Goal: Information Seeking & Learning: Learn about a topic

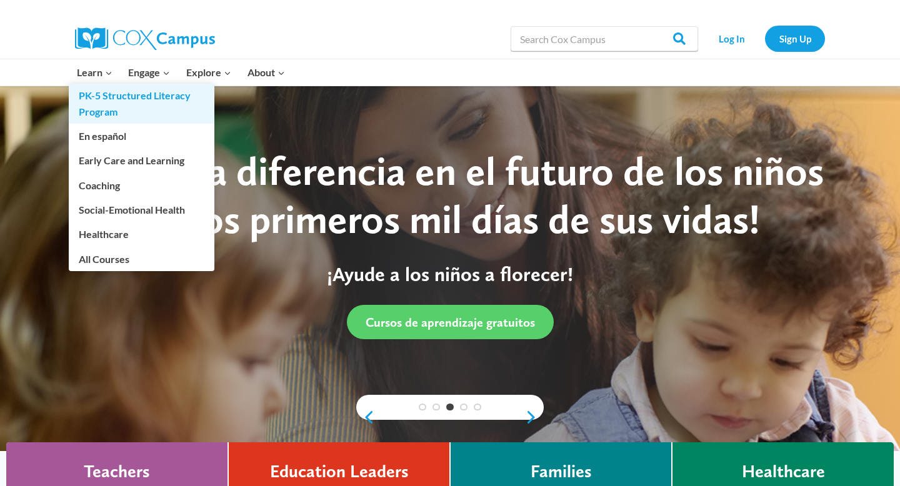
click at [103, 93] on link "PK-5 Structured Literacy Program" at bounding box center [142, 104] width 146 height 40
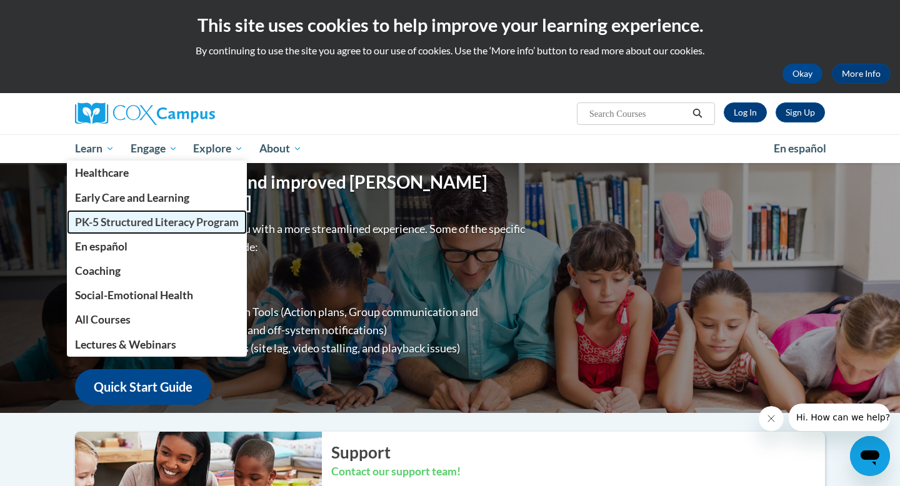
click at [116, 216] on span "PK-5 Structured Literacy Program" at bounding box center [157, 222] width 164 height 13
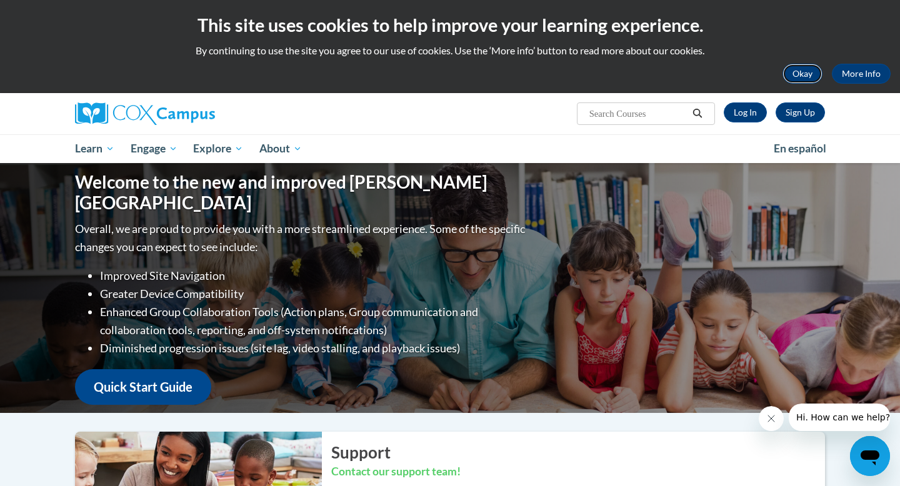
click at [800, 76] on button "Okay" at bounding box center [803, 74] width 40 height 20
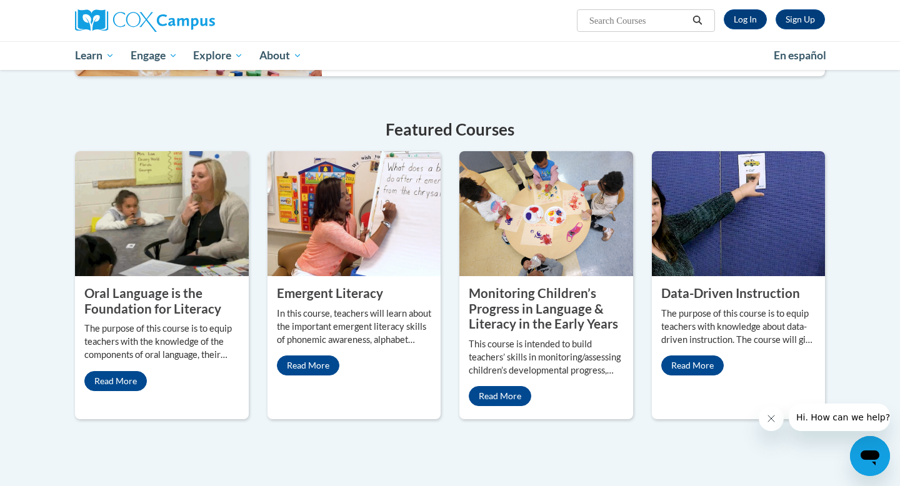
scroll to position [418, 0]
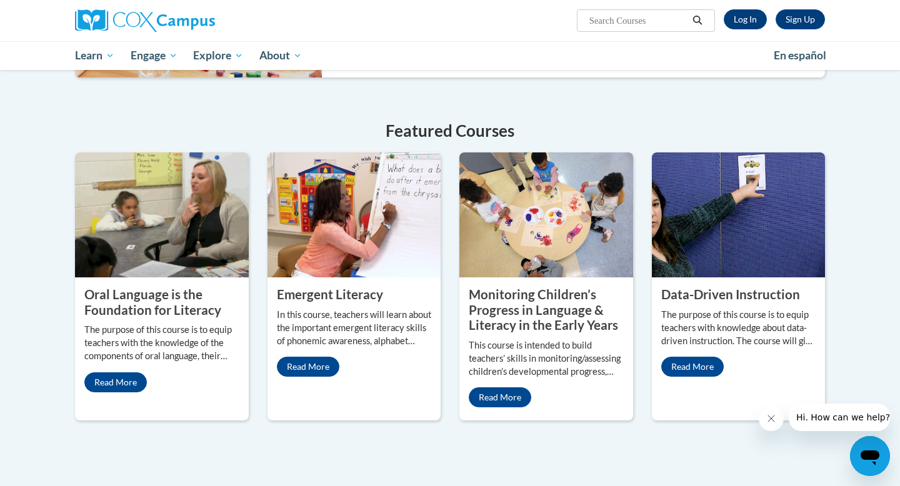
click at [131, 278] on div "Oral Language is the Foundation for Literacy The purpose of this course is to e…" at bounding box center [162, 340] width 174 height 124
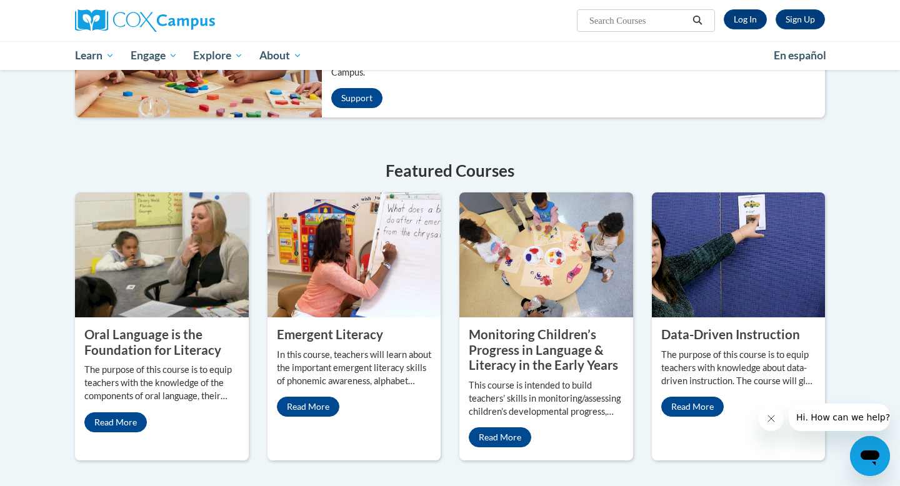
scroll to position [378, 0]
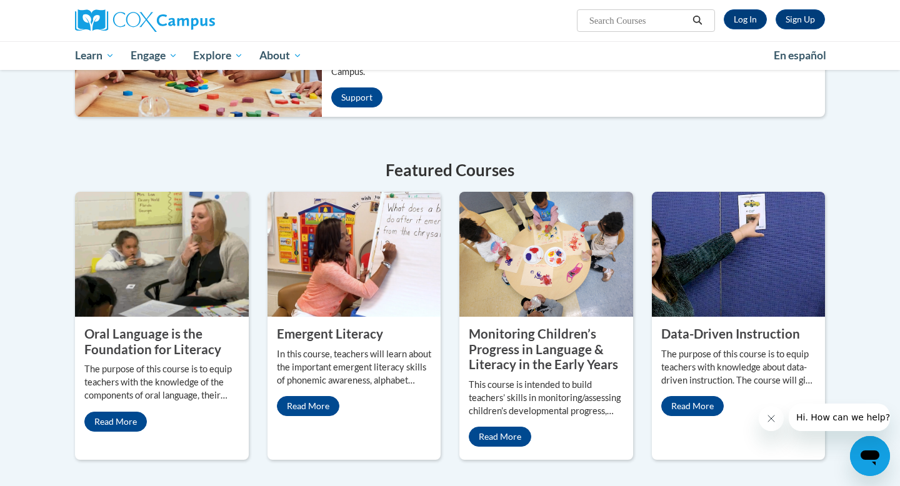
click at [389, 326] on h2 "Emergent Literacy" at bounding box center [354, 334] width 155 height 16
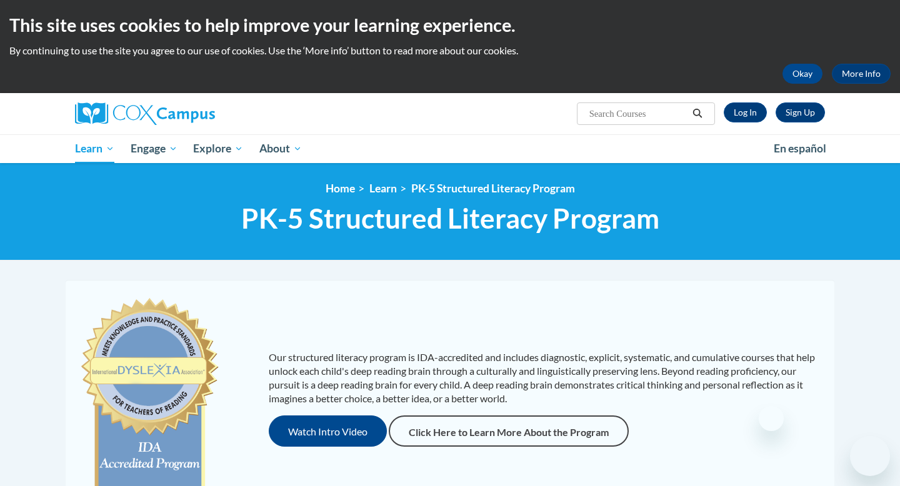
scroll to position [37, 0]
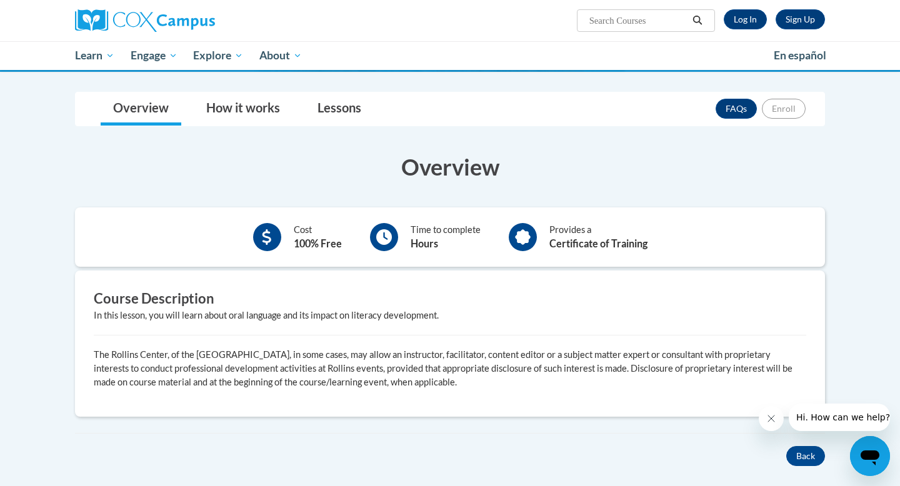
scroll to position [176, 0]
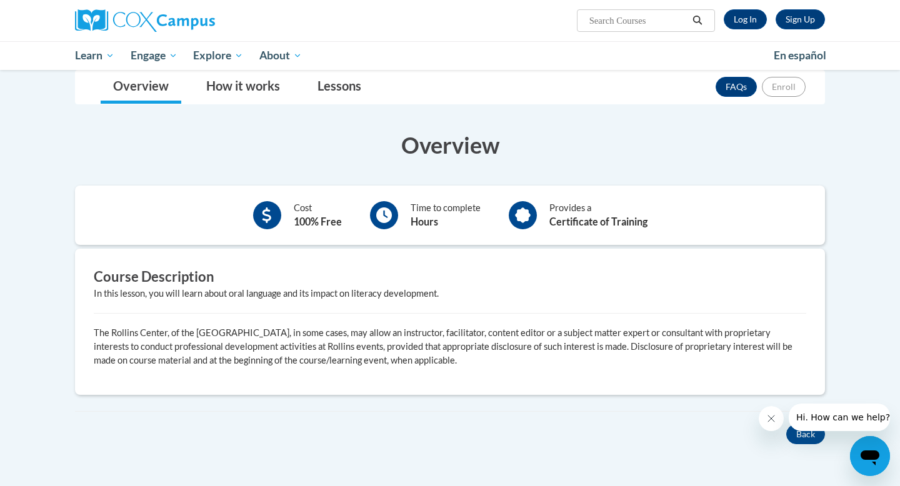
click at [769, 419] on icon "Close message from company" at bounding box center [771, 419] width 10 height 10
click at [794, 436] on button "Back" at bounding box center [805, 434] width 39 height 20
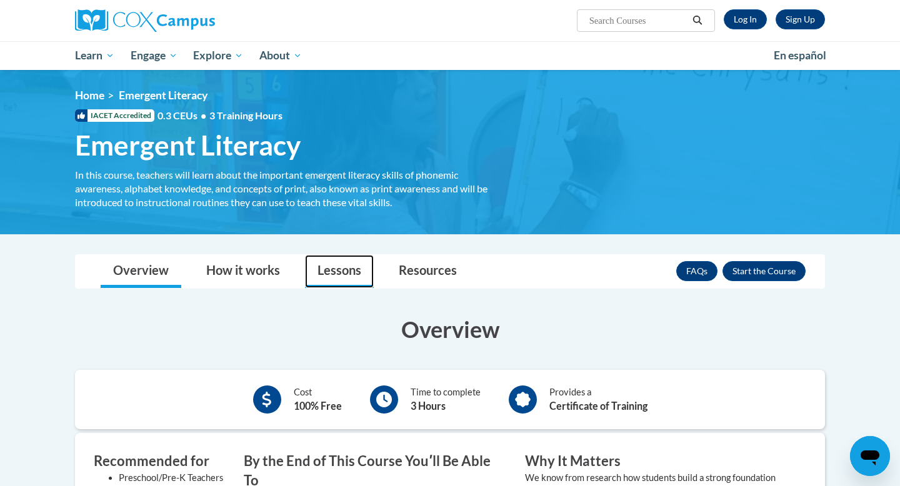
click at [345, 272] on link "Lessons" at bounding box center [339, 271] width 69 height 33
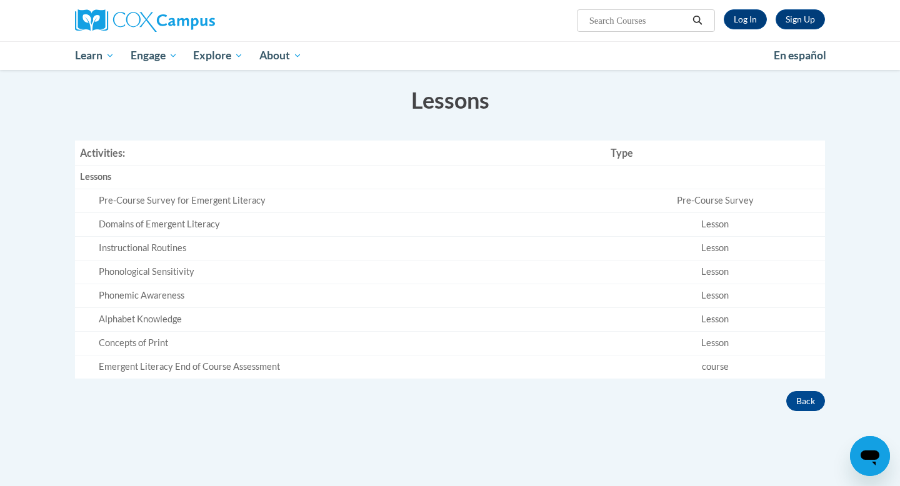
scroll to position [230, 0]
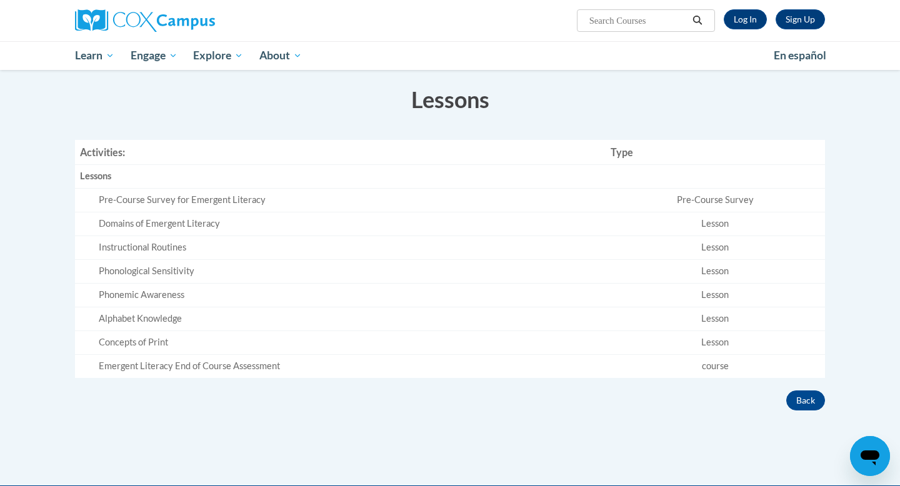
click at [168, 223] on div "Domains of Emergent Literacy" at bounding box center [350, 224] width 502 height 13
drag, startPoint x: 191, startPoint y: 221, endPoint x: 245, endPoint y: 218, distance: 53.8
click at [245, 218] on div "Domains of Emergent Literacy" at bounding box center [350, 224] width 502 height 13
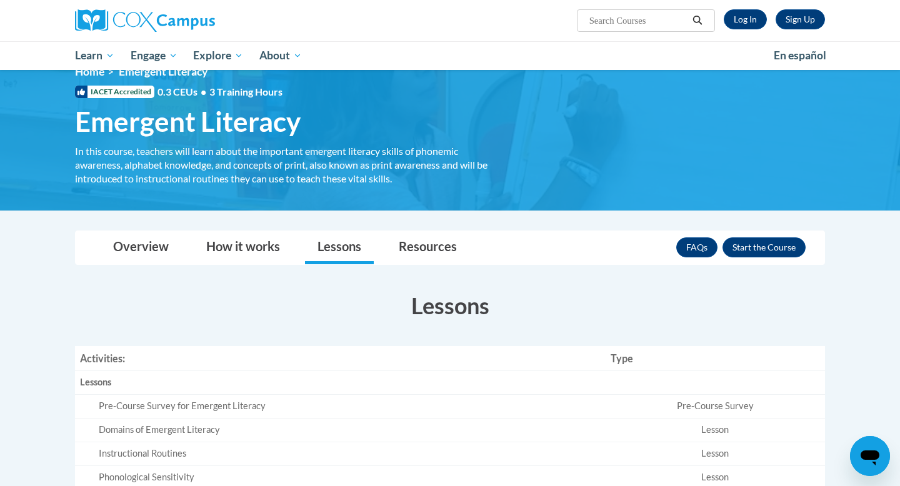
scroll to position [23, 0]
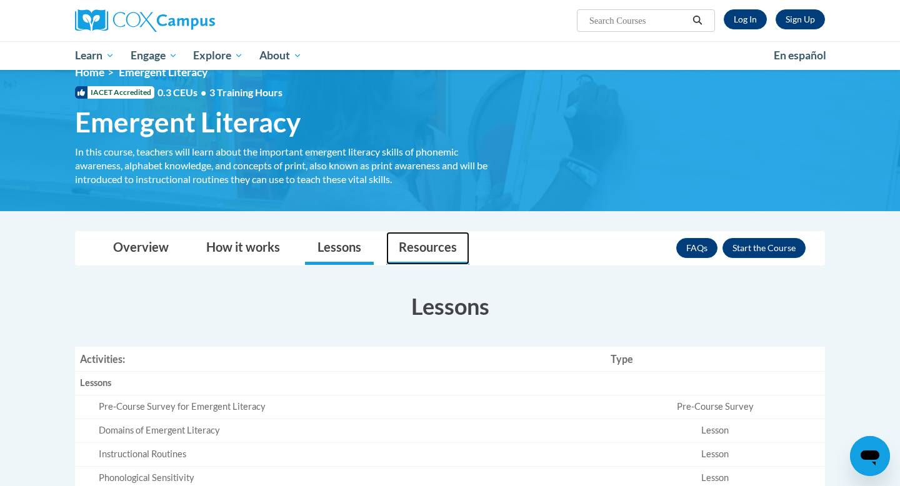
click at [404, 246] on link "Resources" at bounding box center [427, 248] width 83 height 33
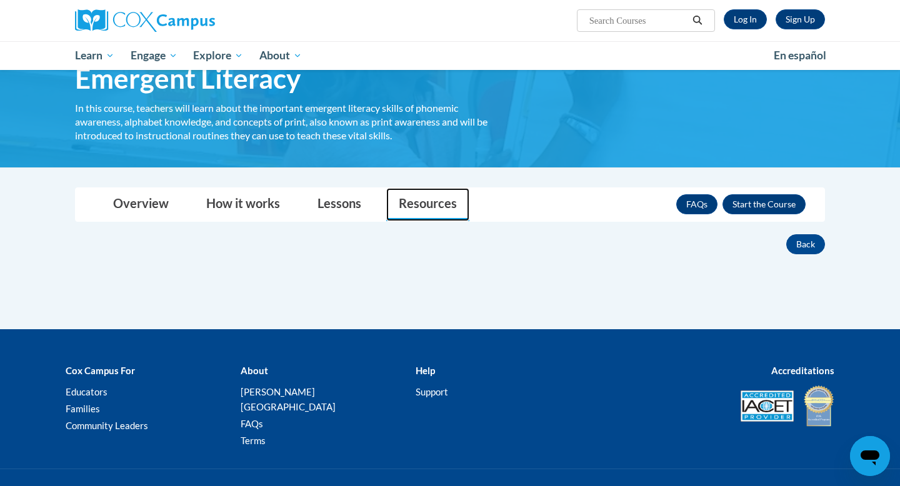
scroll to position [36, 0]
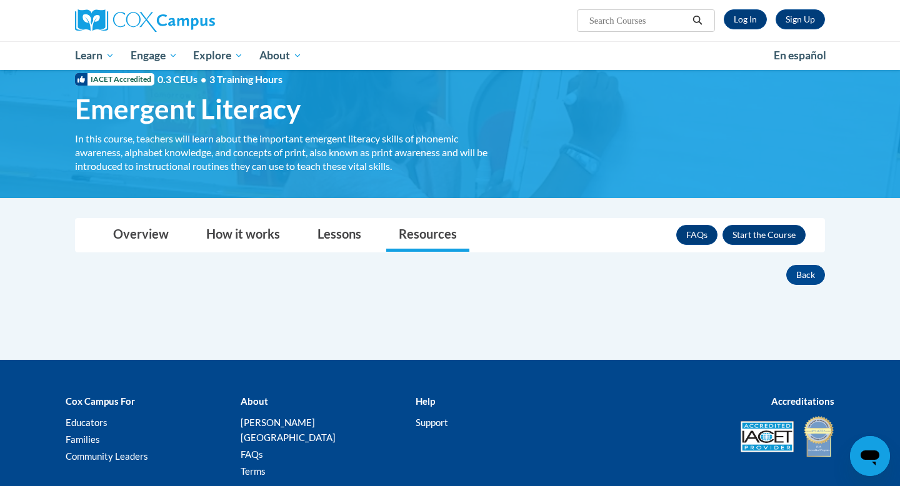
click at [240, 213] on body "Sign Up Log In Search Search... Toggle navigation My Learning My Learning My Co…" at bounding box center [450, 272] width 900 height 617
click at [247, 244] on link "How it works" at bounding box center [243, 235] width 99 height 33
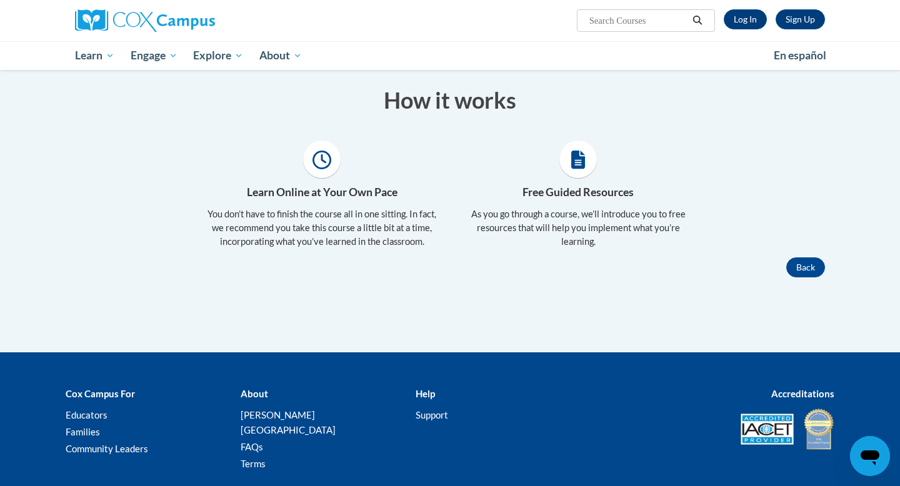
scroll to position [231, 0]
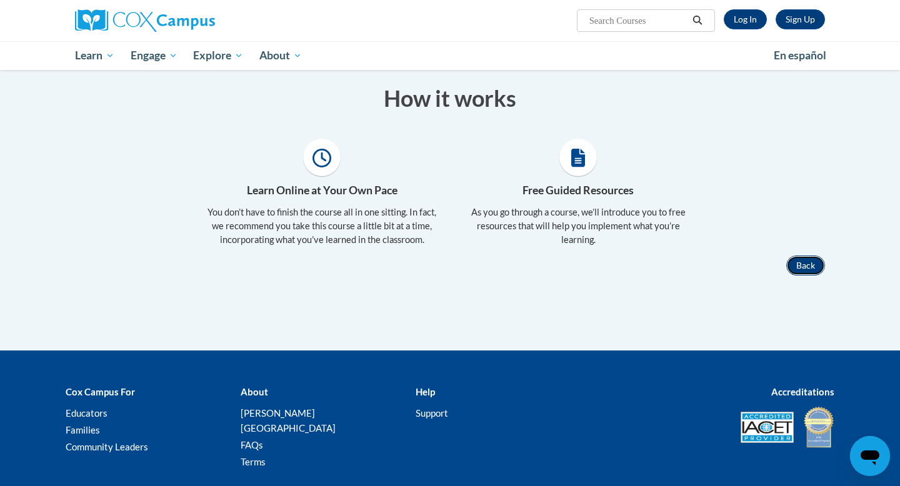
click at [807, 267] on button "Back" at bounding box center [805, 266] width 39 height 20
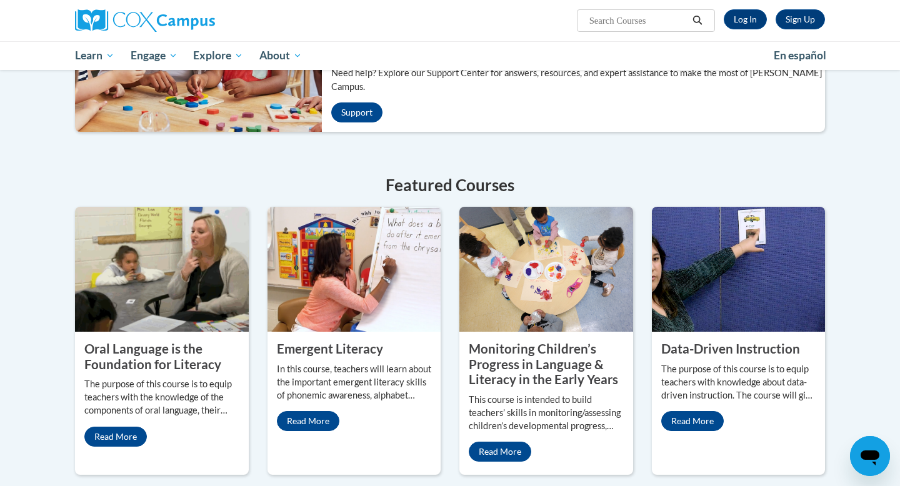
scroll to position [362, 0]
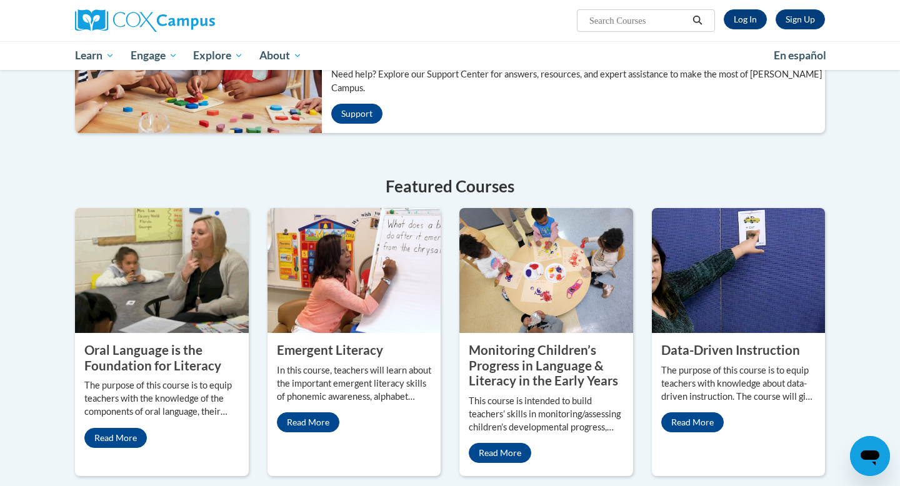
click at [458, 174] on h4 "Featured Courses" at bounding box center [450, 186] width 750 height 24
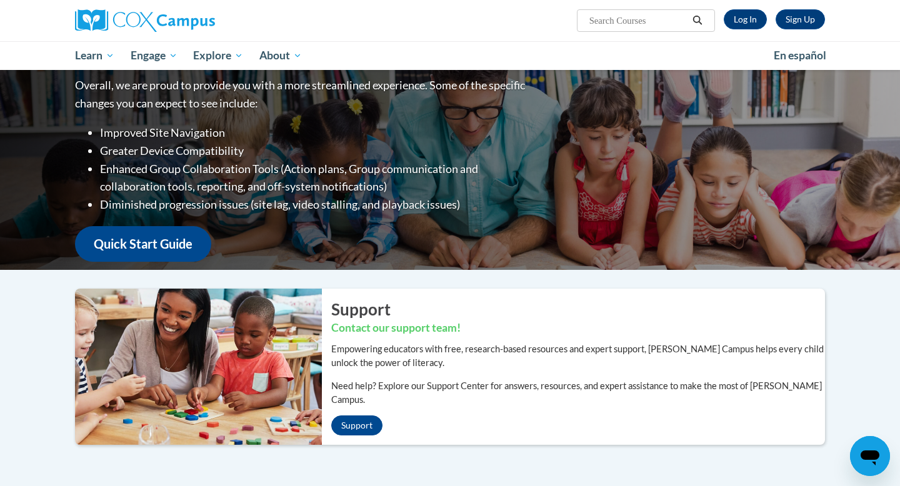
scroll to position [0, 0]
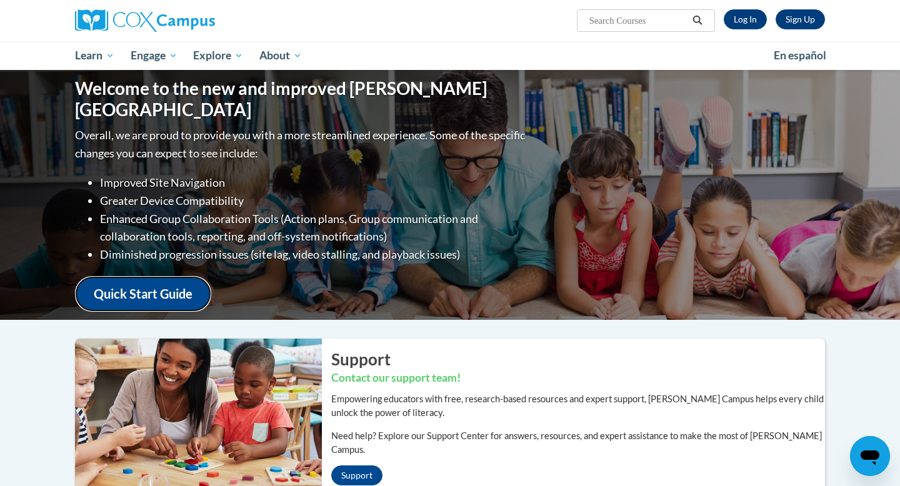
click at [171, 288] on link "Quick Start Guide" at bounding box center [143, 294] width 136 height 36
click at [767, 66] on link "En español" at bounding box center [800, 56] width 69 height 26
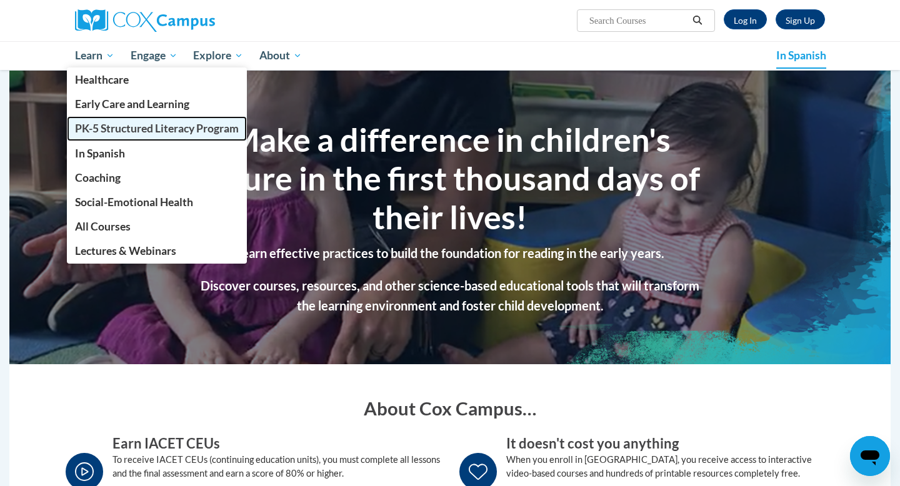
click at [133, 130] on font "PK-5 Structured Literacy Program" at bounding box center [157, 128] width 164 height 13
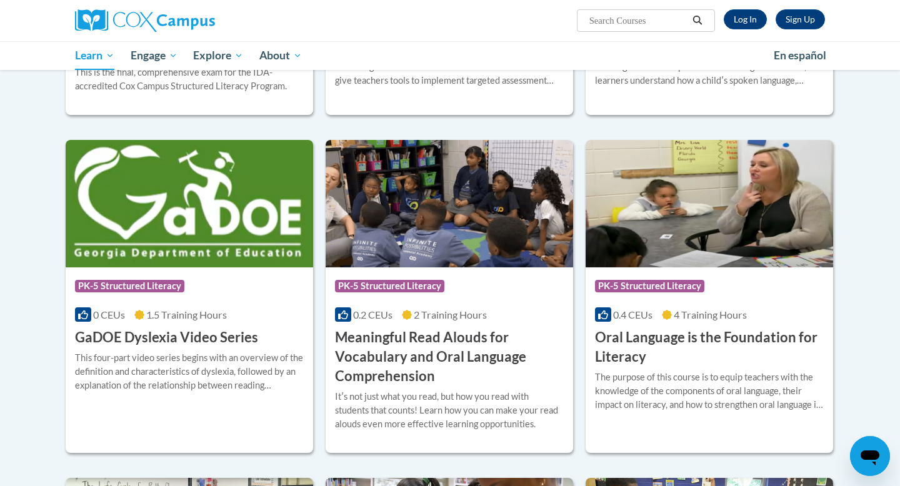
scroll to position [643, 0]
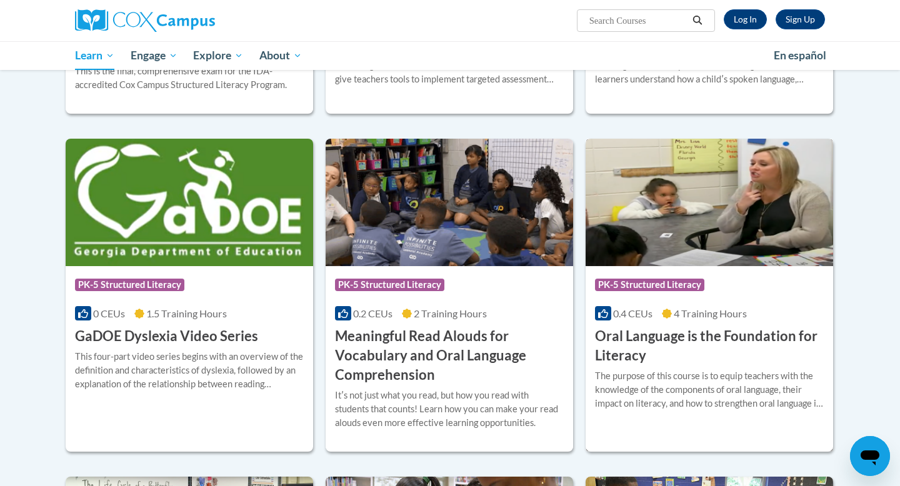
click at [751, 262] on img at bounding box center [710, 203] width 248 height 128
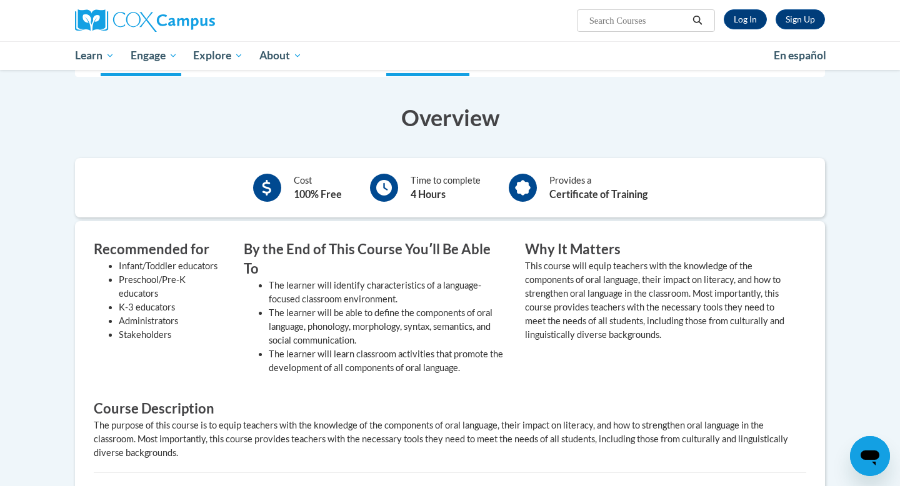
scroll to position [274, 0]
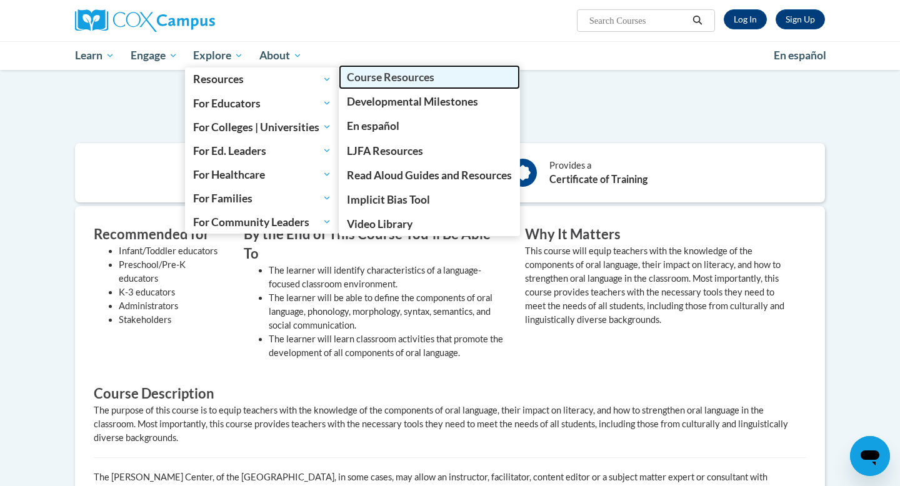
click at [366, 77] on span "Course Resources" at bounding box center [391, 77] width 88 height 13
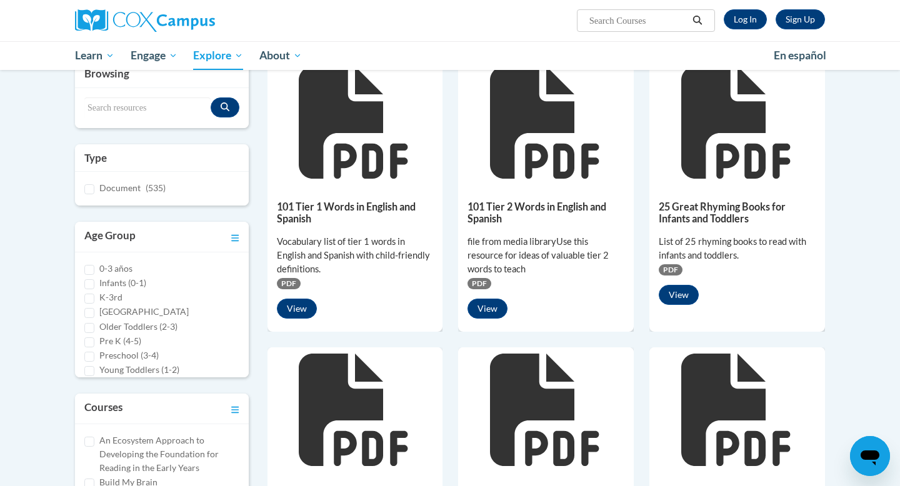
scroll to position [156, 0]
click at [324, 129] on icon at bounding box center [353, 123] width 109 height 113
click at [293, 308] on button "View" at bounding box center [297, 309] width 40 height 20
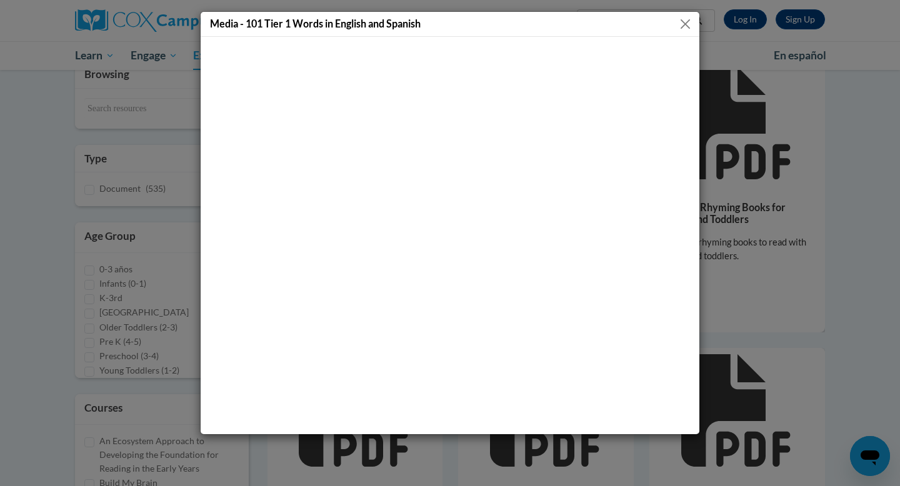
click at [689, 25] on button "Close" at bounding box center [686, 24] width 16 height 16
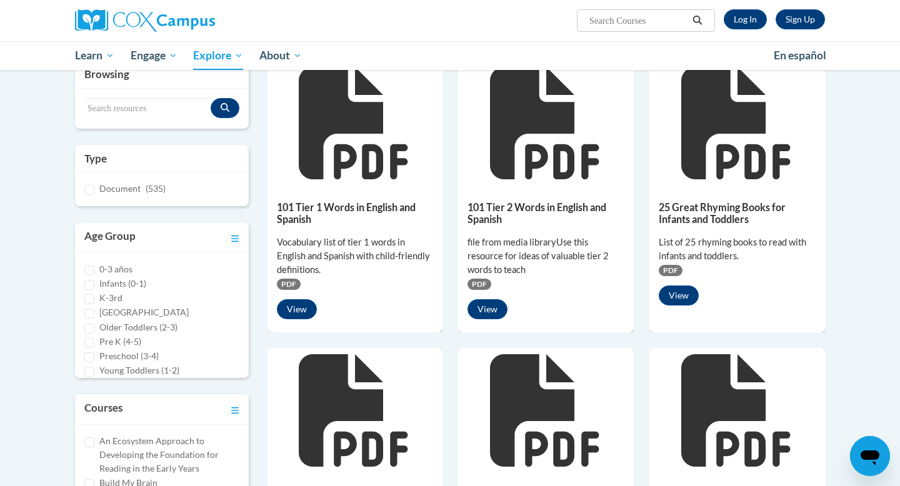
click at [484, 299] on div "101 Tier 2 Words in English and Spanish file from media libraryUse this resourc…" at bounding box center [546, 258] width 176 height 144
click at [488, 317] on button "View" at bounding box center [488, 309] width 40 height 20
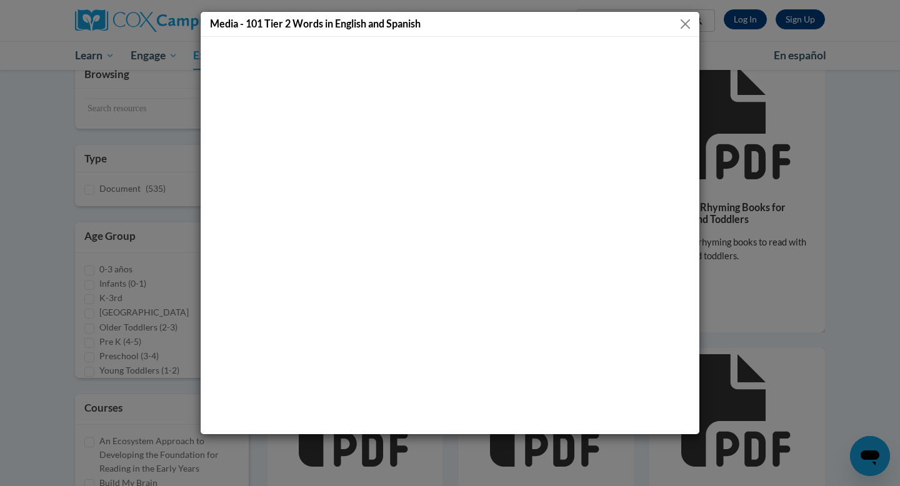
click at [688, 28] on button "Close" at bounding box center [686, 24] width 16 height 16
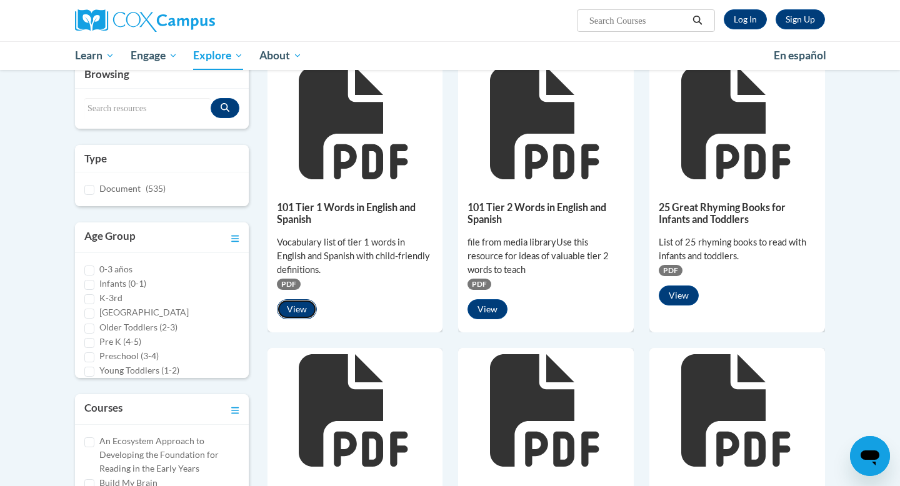
click at [288, 319] on button "View" at bounding box center [297, 309] width 40 height 20
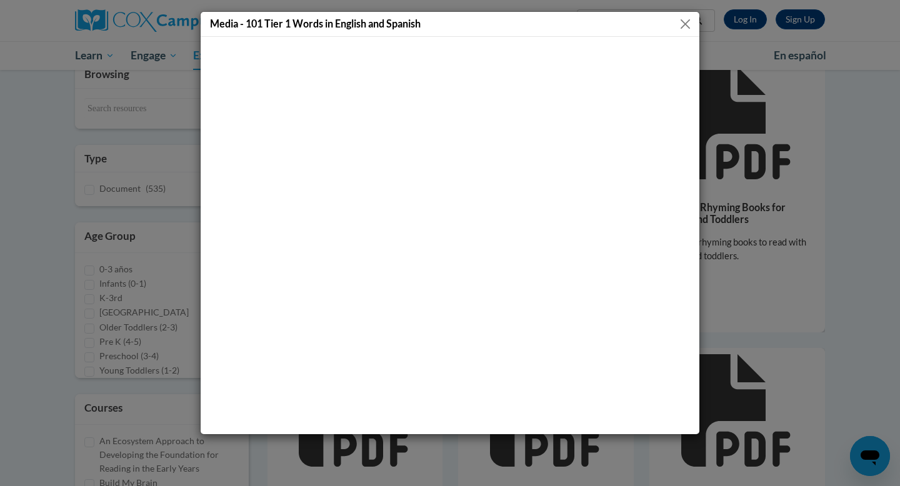
click at [687, 26] on button "Close" at bounding box center [686, 24] width 16 height 16
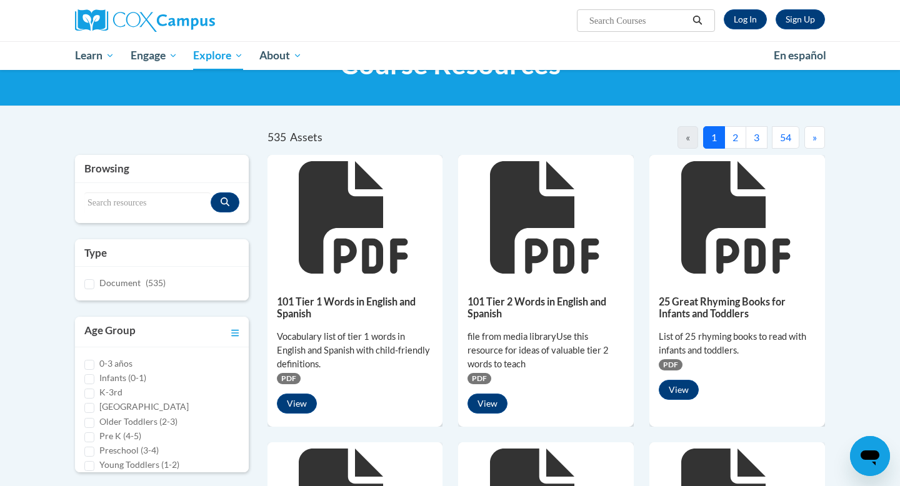
scroll to position [0, 0]
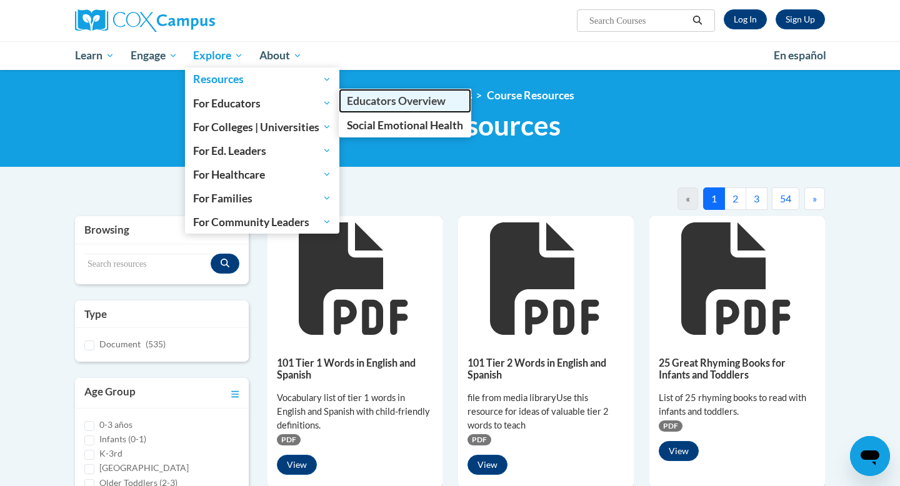
click at [361, 108] on link "Educators Overview" at bounding box center [405, 101] width 133 height 24
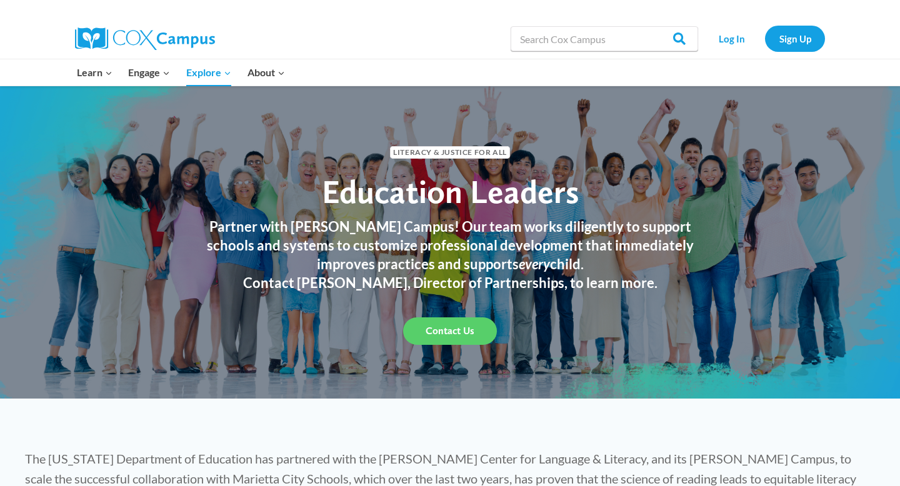
click at [338, 343] on div "Contact Us" at bounding box center [450, 332] width 513 height 28
